Goal: Information Seeking & Learning: Learn about a topic

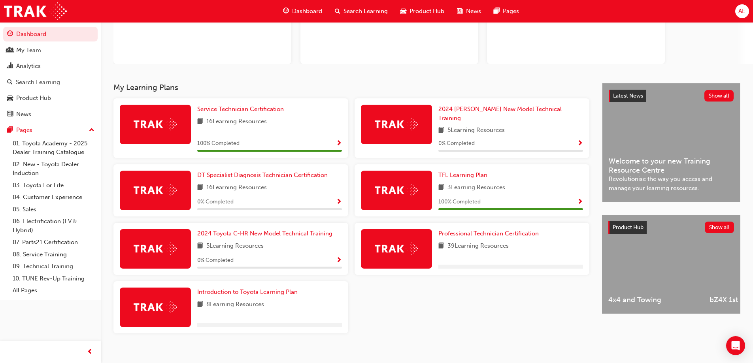
scroll to position [92, 0]
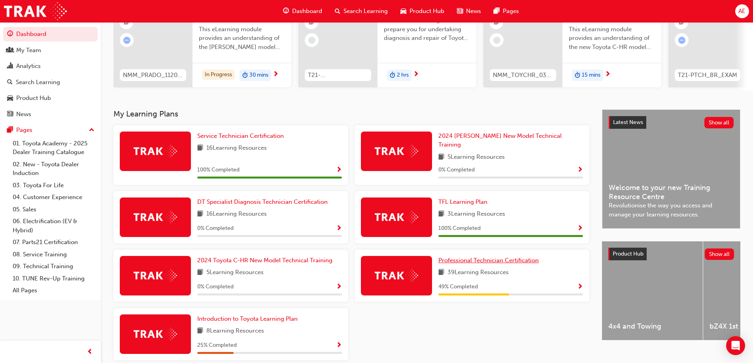
click at [464, 257] on span "Professional Technician Certification" at bounding box center [488, 260] width 100 height 7
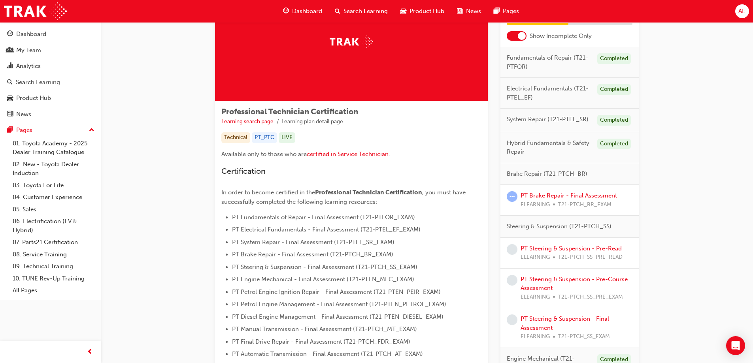
scroll to position [56, 0]
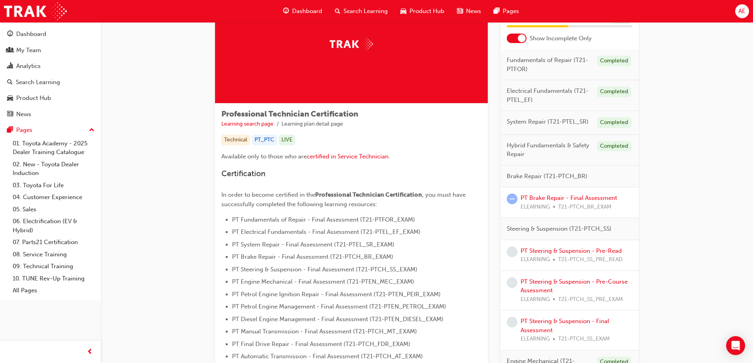
click at [523, 39] on div at bounding box center [522, 38] width 8 height 8
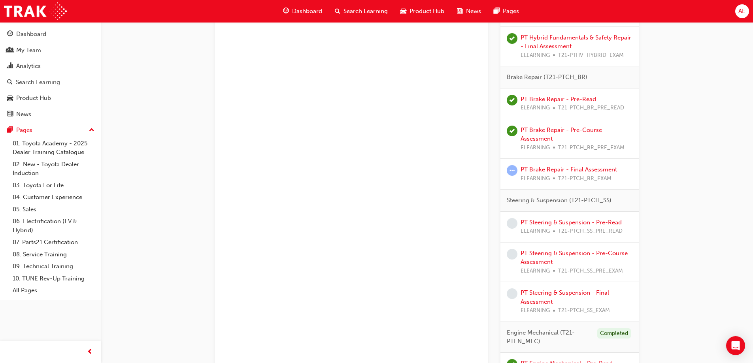
scroll to position [609, 0]
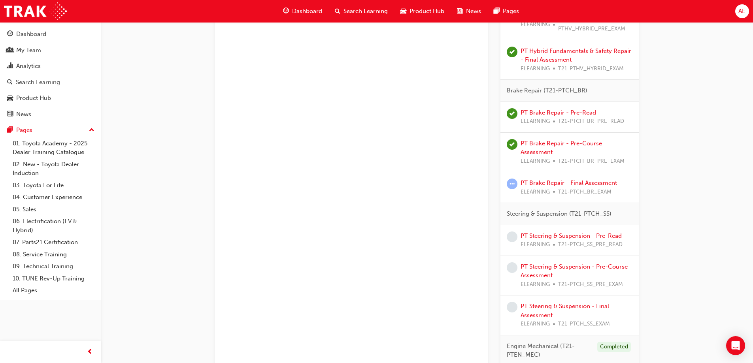
click at [555, 191] on div "ELEARNING T21-PTCH_BR_EXAM" at bounding box center [568, 192] width 96 height 9
click at [547, 185] on link "PT Brake Repair - Final Assessment" at bounding box center [568, 182] width 96 height 7
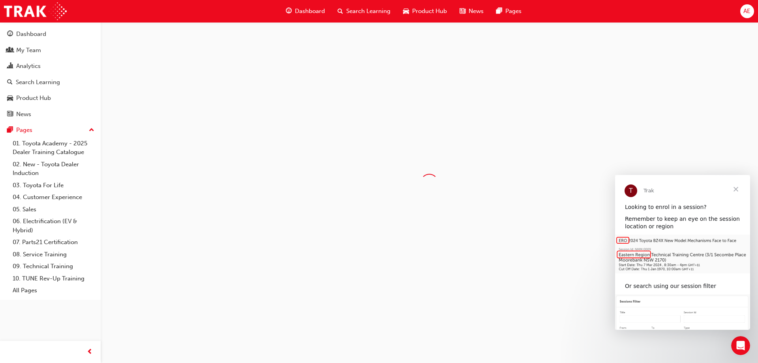
click at [736, 188] on span "Close" at bounding box center [736, 189] width 28 height 28
